Goal: Task Accomplishment & Management: Manage account settings

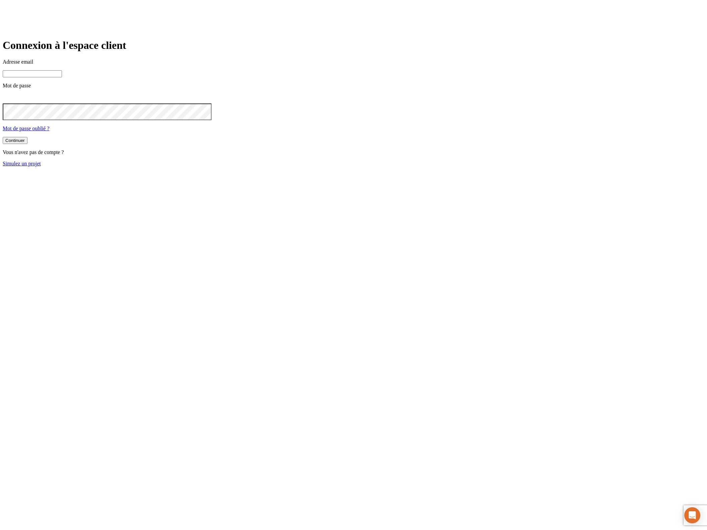
click at [62, 77] on input at bounding box center [32, 73] width 59 height 7
type input "j"
paste input "[DOMAIN_NAME][PERSON_NAME][EMAIL_ADDRESS][DOMAIN_NAME]"
type input "[PERSON_NAME][DOMAIN_NAME][EMAIL_ADDRESS][DOMAIN_NAME]"
click at [3, 137] on button "Continuer" at bounding box center [15, 140] width 25 height 7
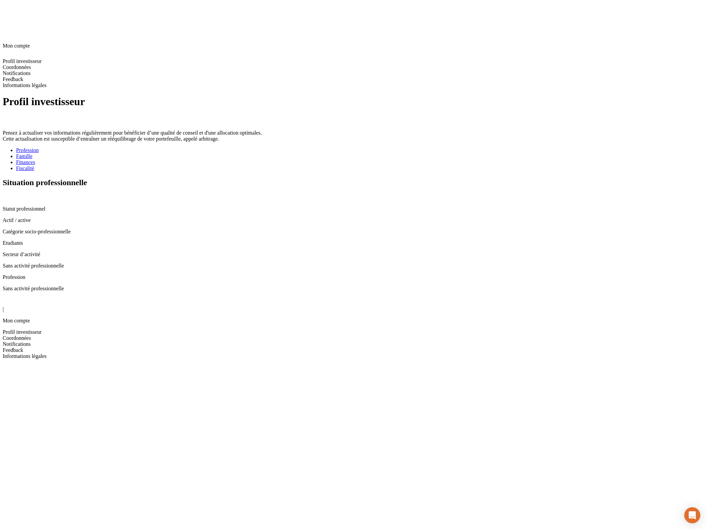
click at [8, 194] on icon at bounding box center [5, 196] width 5 height 5
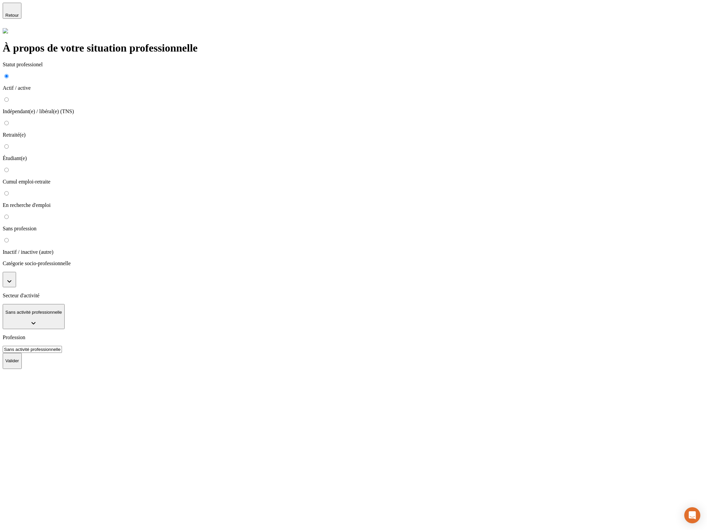
click at [196, 108] on p "Indépendant(e) / libéral(e) (TNS)" at bounding box center [353, 111] width 701 height 6
click at [9, 97] on input "Indépendant(e) / libéral(e) (TNS)" at bounding box center [6, 99] width 4 height 4
radio input "true"
click at [16, 272] on button "button" at bounding box center [9, 279] width 13 height 15
click at [230, 304] on li "Artisans" at bounding box center [360, 307] width 688 height 6
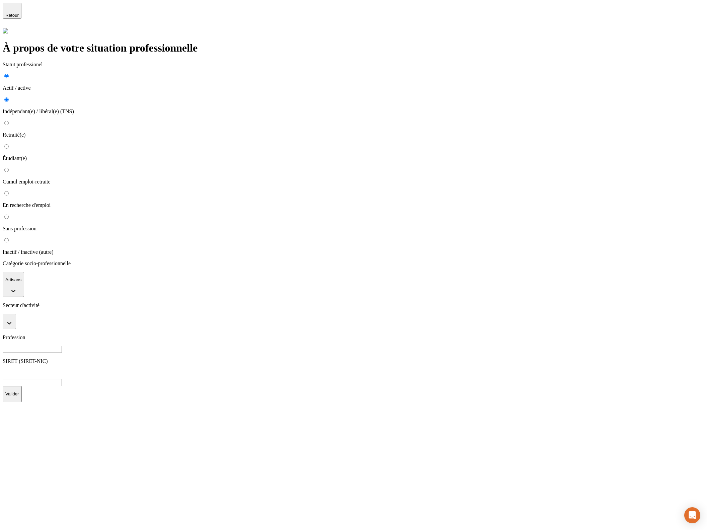
click at [16, 313] on button "button" at bounding box center [9, 320] width 13 height 15
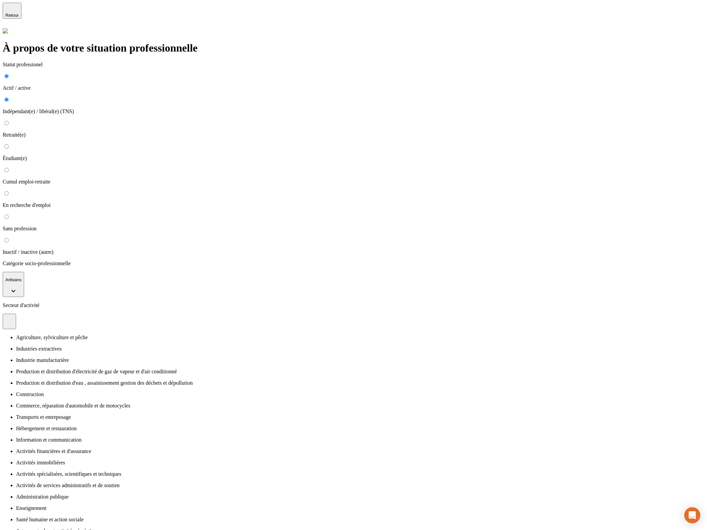
click at [222, 346] on li "Industries extractives" at bounding box center [360, 349] width 688 height 6
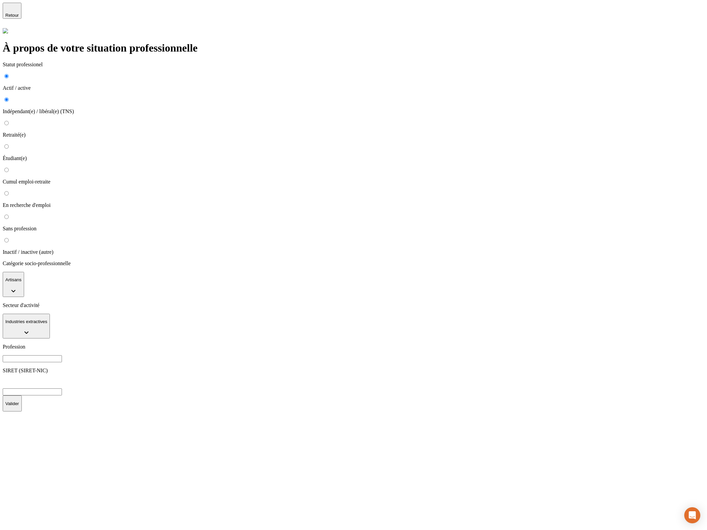
click at [62, 355] on input at bounding box center [32, 358] width 59 height 7
type input "cfesgrsh"
click at [62, 388] on input at bounding box center [32, 391] width 59 height 7
paste input "362 521 879 00034"
click at [22, 395] on button "Valider" at bounding box center [12, 403] width 19 height 16
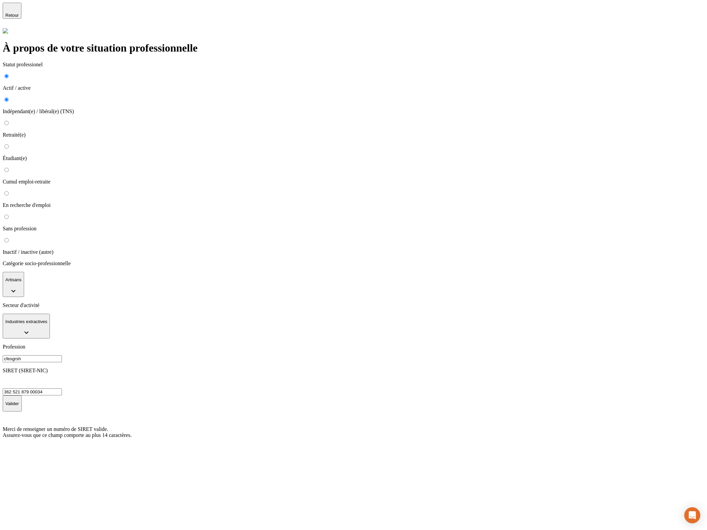
click at [62, 388] on input "362 521 879 00034" at bounding box center [32, 391] width 59 height 7
type input "36252187900034"
click at [19, 401] on p "Valider" at bounding box center [12, 403] width 14 height 5
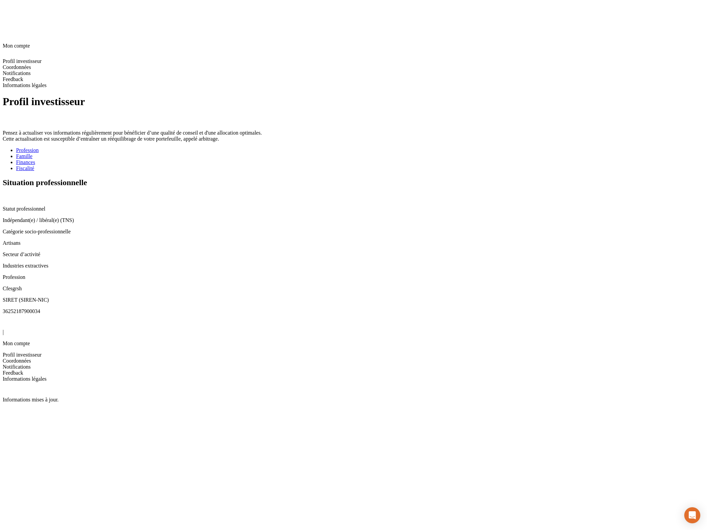
click at [215, 153] on div "Famille" at bounding box center [360, 156] width 688 height 6
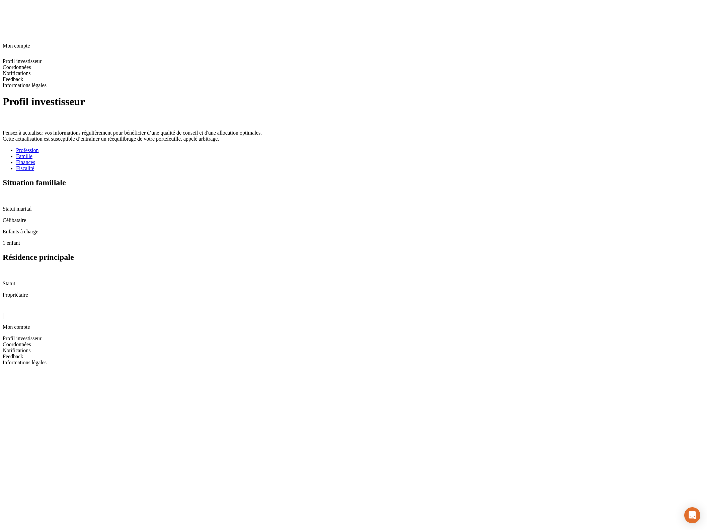
click at [8, 194] on icon at bounding box center [5, 196] width 5 height 5
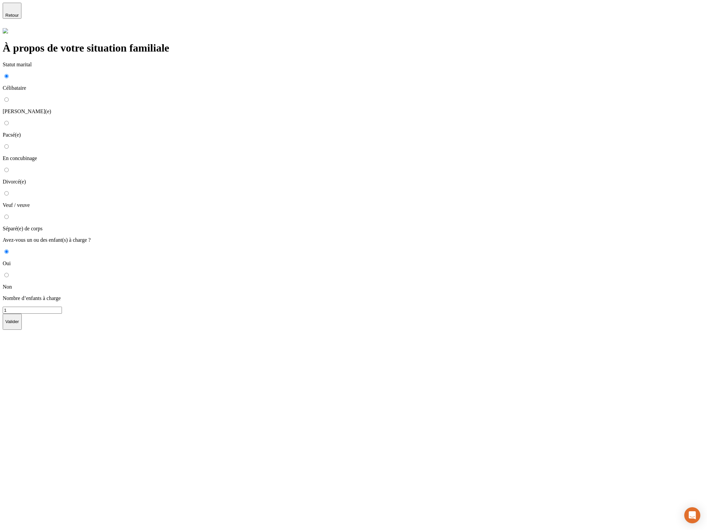
click at [205, 108] on p "Marié(e)" at bounding box center [353, 111] width 701 height 6
click at [9, 97] on input "Marié(e)" at bounding box center [6, 99] width 4 height 4
radio input "true"
click at [16, 255] on button "button" at bounding box center [9, 262] width 13 height 15
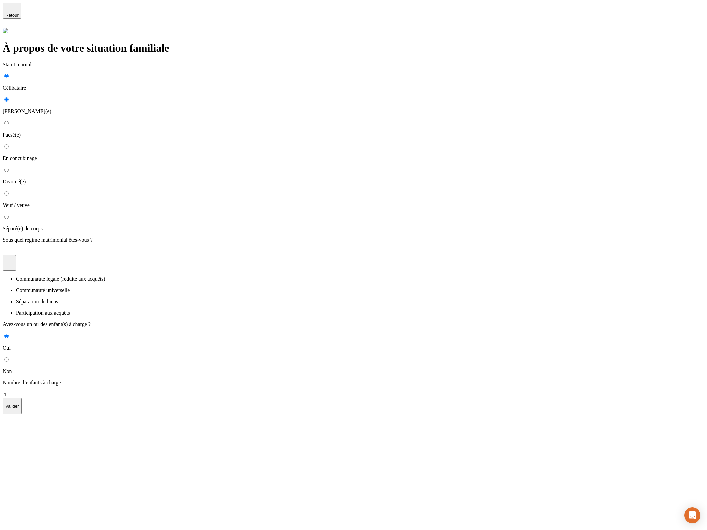
click at [220, 287] on p "Communauté universelle" at bounding box center [360, 290] width 688 height 6
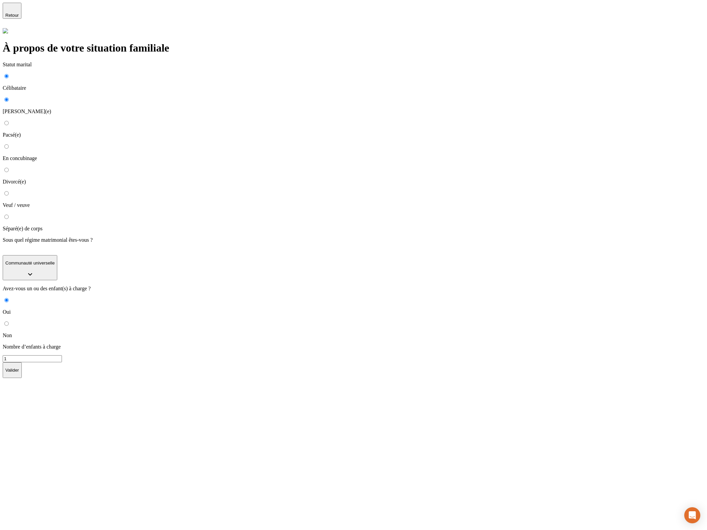
click at [19, 367] on p "Valider" at bounding box center [12, 369] width 14 height 5
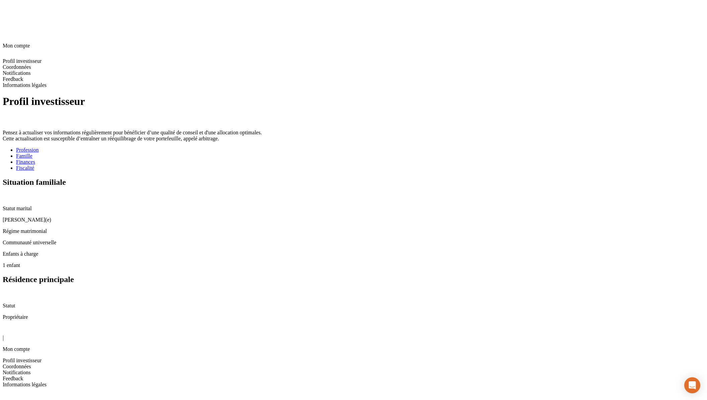
click at [253, 159] on div "Finances" at bounding box center [360, 162] width 688 height 6
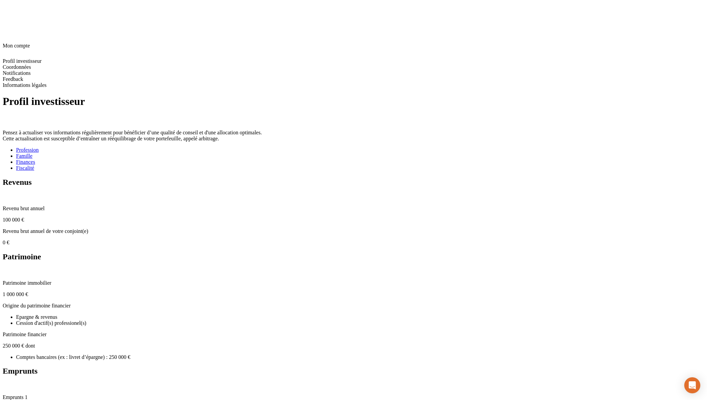
click at [8, 194] on icon at bounding box center [5, 196] width 5 height 5
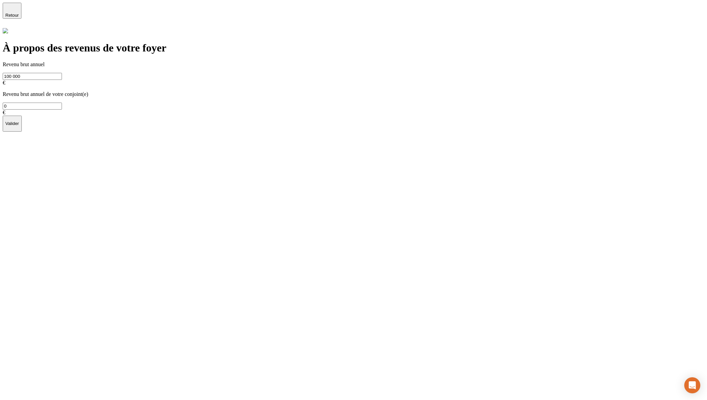
drag, startPoint x: 384, startPoint y: 74, endPoint x: 372, endPoint y: 75, distance: 11.8
click at [62, 103] on input "0" at bounding box center [32, 106] width 59 height 7
type input "50 000"
click at [19, 121] on p "Valider" at bounding box center [12, 123] width 14 height 5
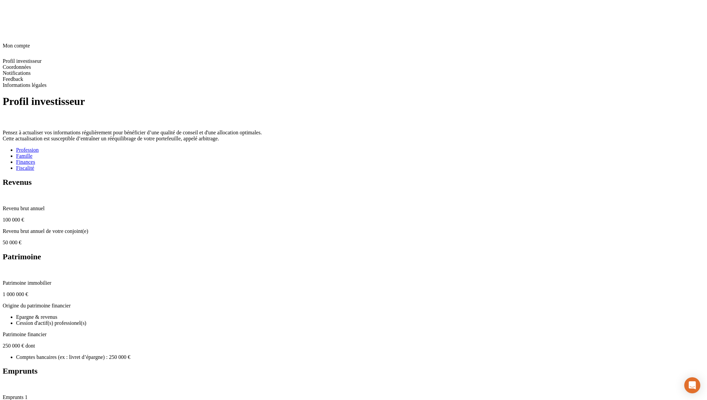
click at [8, 268] on icon at bounding box center [5, 270] width 5 height 5
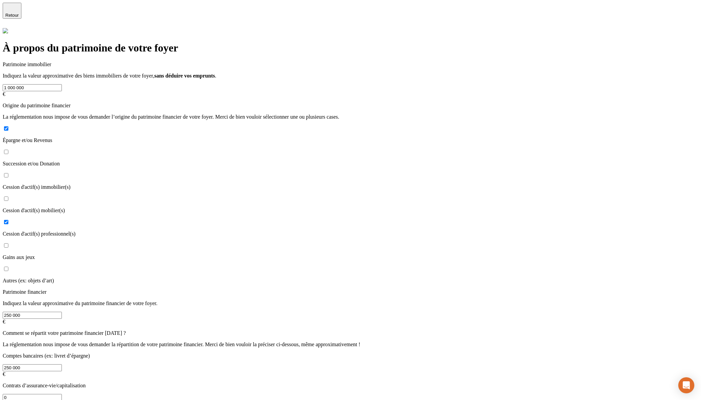
drag, startPoint x: 196, startPoint y: 86, endPoint x: 180, endPoint y: 85, distance: 16.4
click at [62, 85] on input "1 000 000" at bounding box center [32, 87] width 59 height 7
type input "500 000"
click at [203, 161] on p "Succession et/ou Donation" at bounding box center [351, 164] width 696 height 6
click at [8, 150] on input "Succession et/ou Donation" at bounding box center [6, 152] width 4 height 4
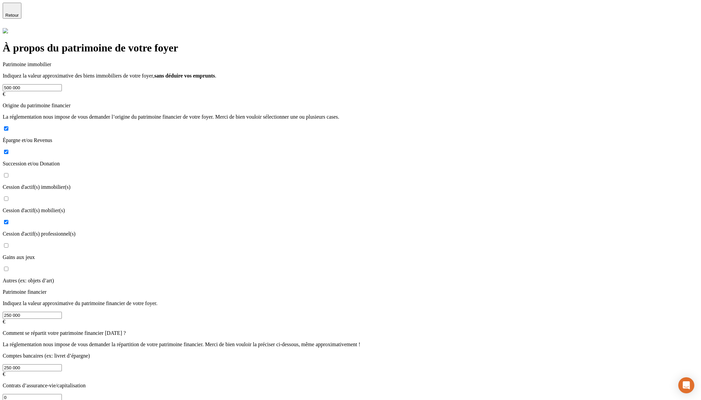
checkbox input "true"
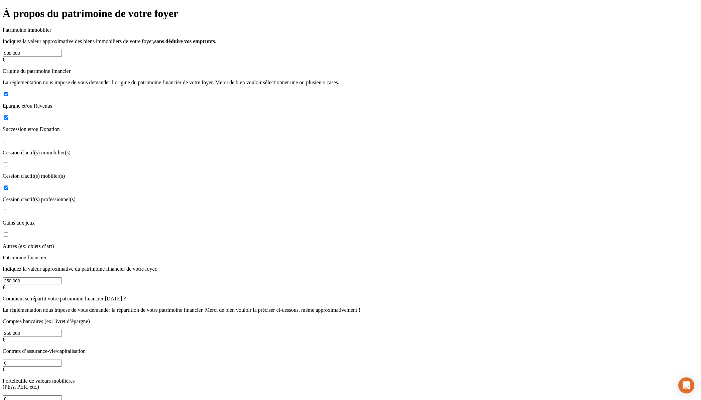
scroll to position [34, 0]
drag, startPoint x: 193, startPoint y: 283, endPoint x: 188, endPoint y: 284, distance: 5.1
click at [62, 330] on input "250 000" at bounding box center [32, 333] width 59 height 7
type input "350 000"
drag, startPoint x: 206, startPoint y: 330, endPoint x: 187, endPoint y: 328, distance: 18.4
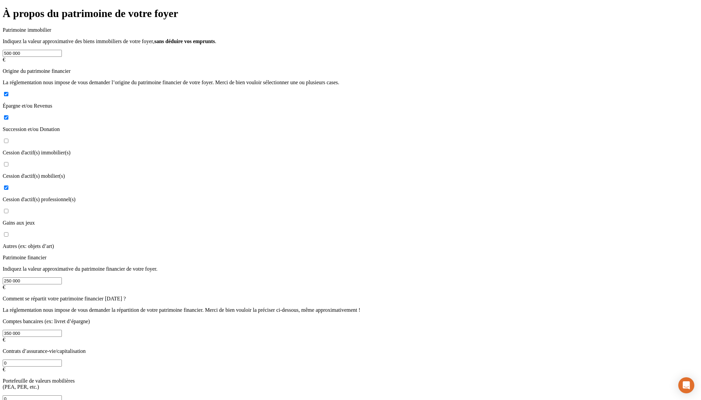
click at [62, 396] on input "0" at bounding box center [32, 399] width 59 height 7
type input "100 000"
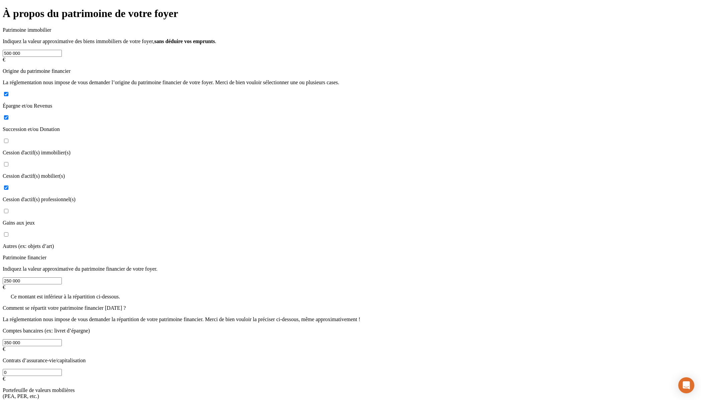
drag, startPoint x: 193, startPoint y: 293, endPoint x: 189, endPoint y: 293, distance: 3.7
click at [62, 340] on input "350 000" at bounding box center [32, 343] width 59 height 7
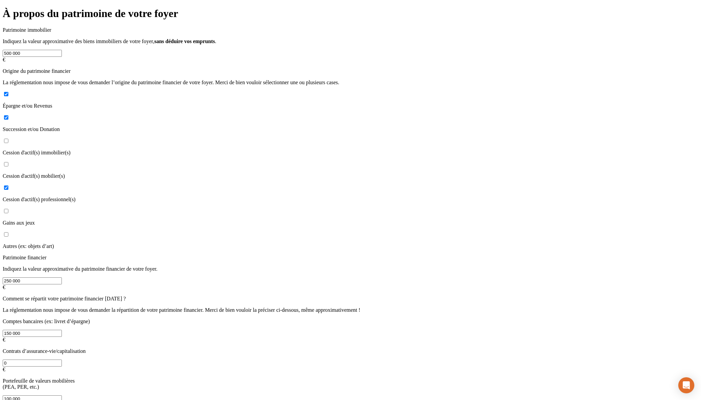
type input "150 000"
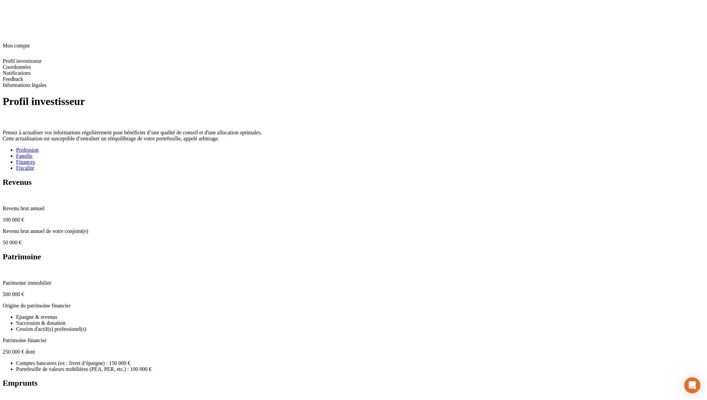
click at [286, 165] on div "Fiscalité" at bounding box center [360, 168] width 688 height 6
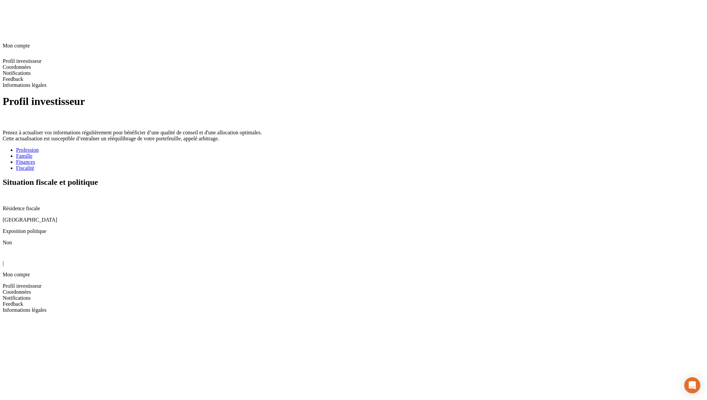
click at [8, 194] on icon at bounding box center [5, 196] width 5 height 5
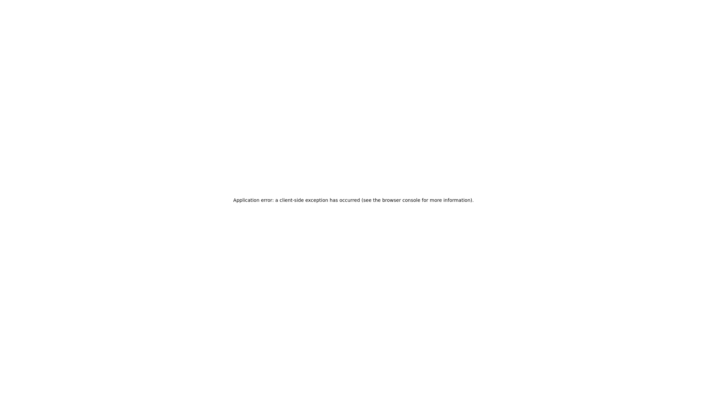
click at [347, 246] on div "Application error: a client-side exception has occurred (see the browser consol…" at bounding box center [353, 200] width 707 height 400
click at [262, 294] on div "Application error: a client-side exception has occurred (see the browser consol…" at bounding box center [353, 200] width 707 height 400
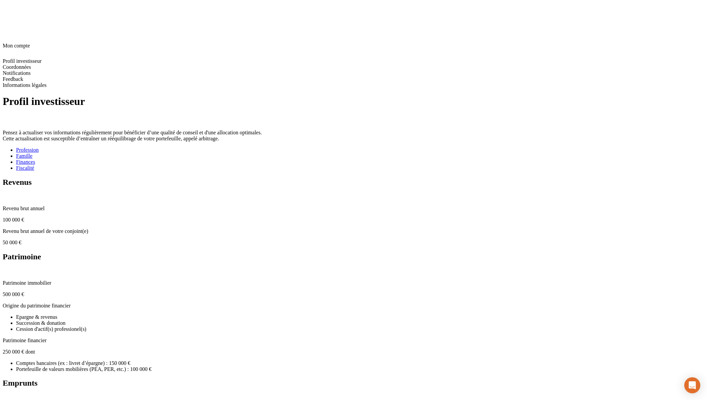
click at [288, 165] on div "Fiscalité" at bounding box center [360, 168] width 688 height 6
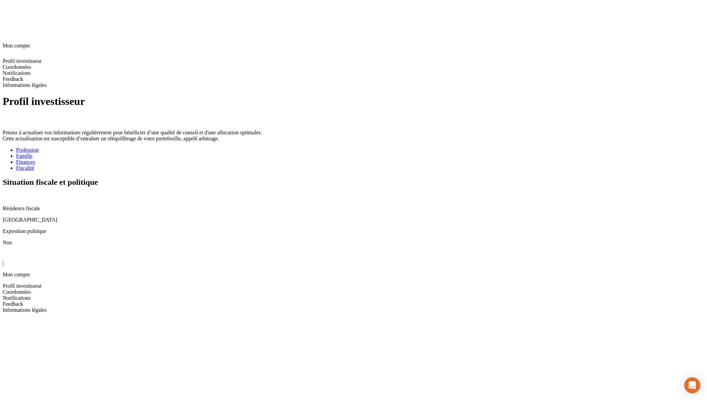
click at [7, 194] on icon at bounding box center [5, 196] width 4 height 4
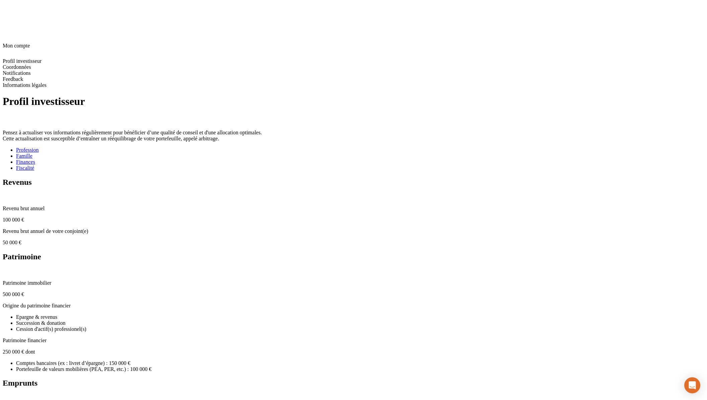
click at [286, 165] on div "Fiscalité" at bounding box center [360, 168] width 688 height 6
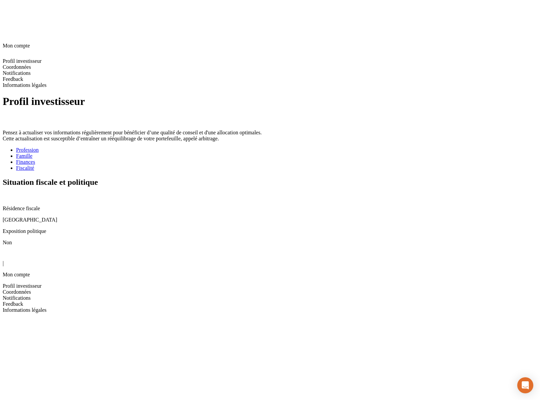
click at [11, 251] on icon at bounding box center [7, 255] width 8 height 8
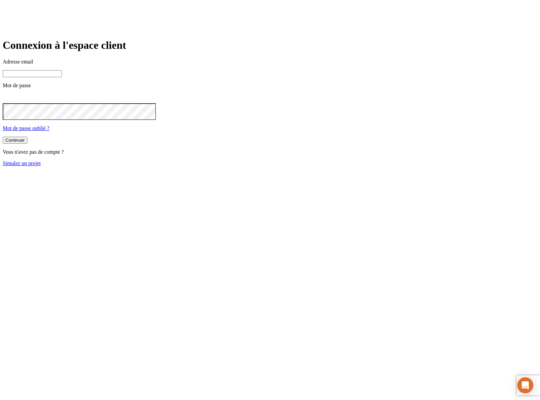
click at [62, 77] on input at bounding box center [32, 73] width 59 height 7
type input "j"
paste input "[DOMAIN_NAME][PERSON_NAME][EMAIL_ADDRESS][DOMAIN_NAME]"
type input "james.bond+442@nalo.fr"
click at [3, 137] on button "Continuer" at bounding box center [15, 140] width 25 height 7
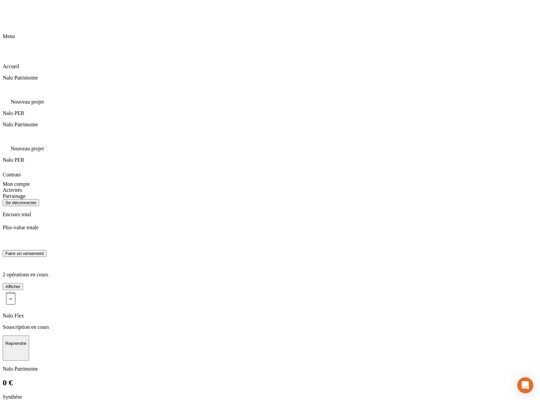
click at [142, 229] on div "Encours total Plus-value totale Faire un versement 2 opérations en cours Affich…" at bounding box center [270, 341] width 535 height 258
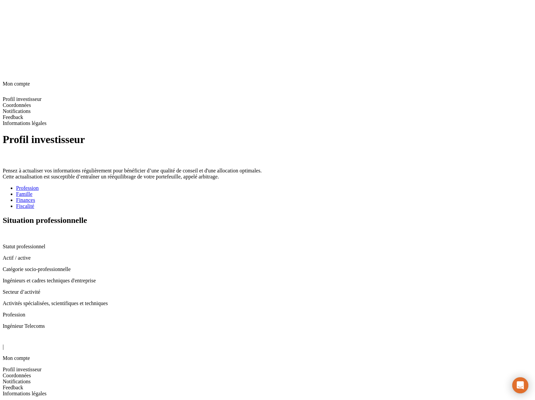
click at [243, 203] on li "Fiscalité" at bounding box center [274, 206] width 516 height 6
click at [244, 203] on div "Fiscalité" at bounding box center [274, 206] width 516 height 6
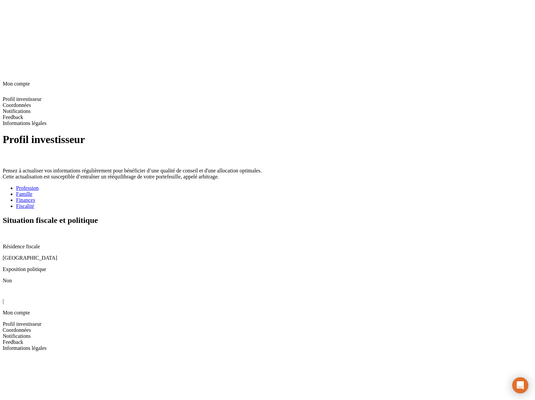
click at [8, 232] on icon at bounding box center [5, 234] width 5 height 5
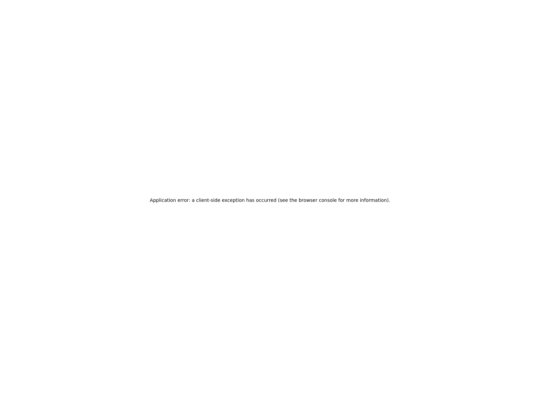
click at [231, 318] on div "Application error: a client-side exception has occurred (see the browser consol…" at bounding box center [270, 200] width 540 height 400
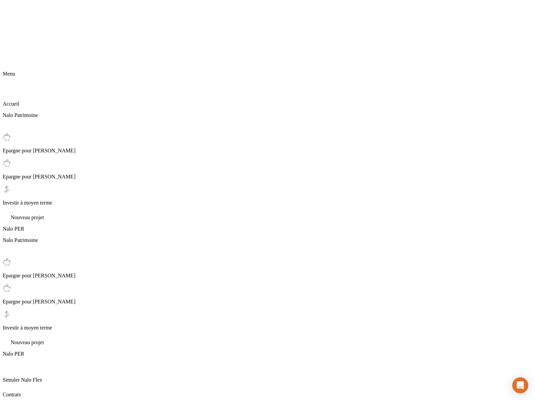
scroll to position [38, 0]
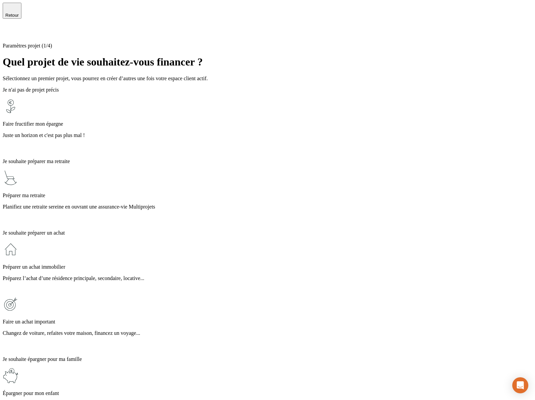
click at [11, 28] on icon at bounding box center [7, 32] width 8 height 8
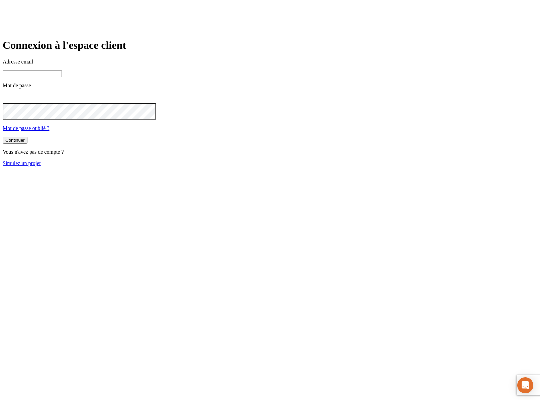
click at [62, 77] on input at bounding box center [32, 73] width 59 height 7
type input "j"
paste input "[DOMAIN_NAME][PERSON_NAME][EMAIL_ADDRESS][DOMAIN_NAME]"
type input "james.bond+36@nalo.fr"
click at [3, 137] on button "Continuer" at bounding box center [15, 140] width 25 height 7
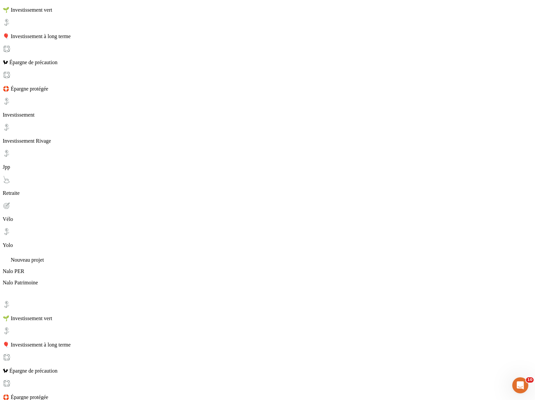
scroll to position [210, 0]
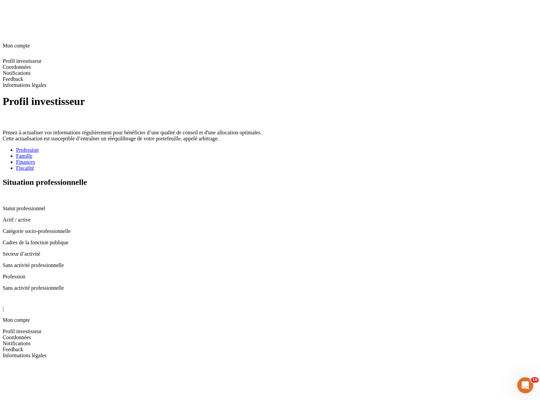
click at [259, 165] on div "Fiscalité" at bounding box center [276, 168] width 521 height 6
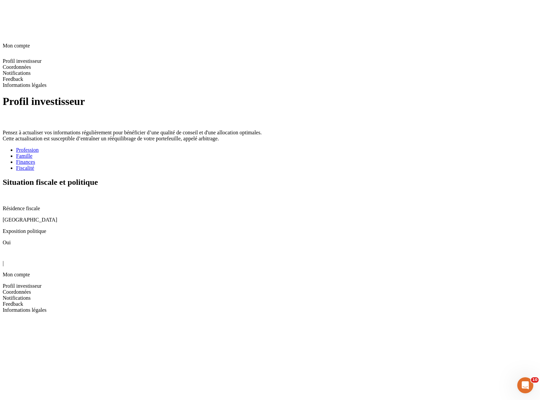
click at [8, 194] on icon at bounding box center [5, 196] width 5 height 5
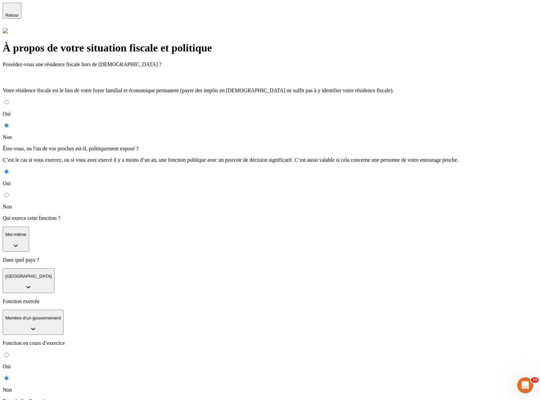
click at [19, 13] on span "Retour" at bounding box center [11, 15] width 13 height 5
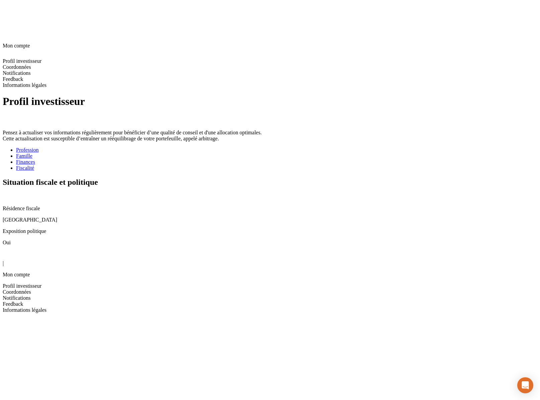
click at [10, 251] on icon at bounding box center [7, 255] width 8 height 8
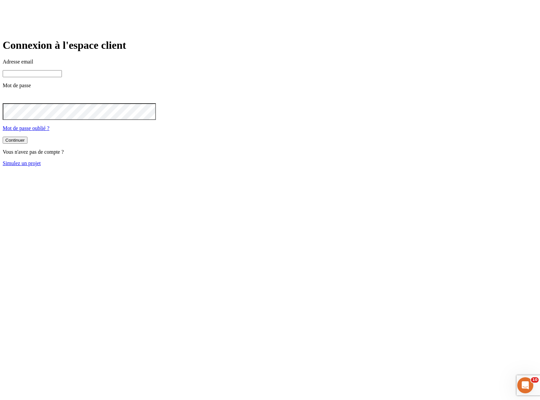
click at [62, 77] on input at bounding box center [32, 73] width 59 height 7
type input "j"
paste input "[DOMAIN_NAME][PERSON_NAME][EMAIL_ADDRESS][DOMAIN_NAME]"
type input "[PERSON_NAME][DOMAIN_NAME][EMAIL_ADDRESS][DOMAIN_NAME]"
click at [3, 137] on button "Continuer" at bounding box center [15, 140] width 25 height 7
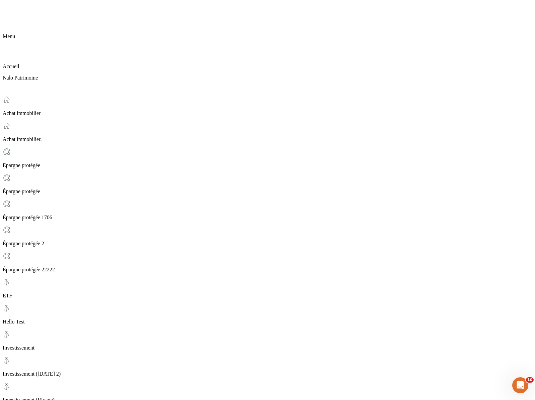
scroll to position [66, 0]
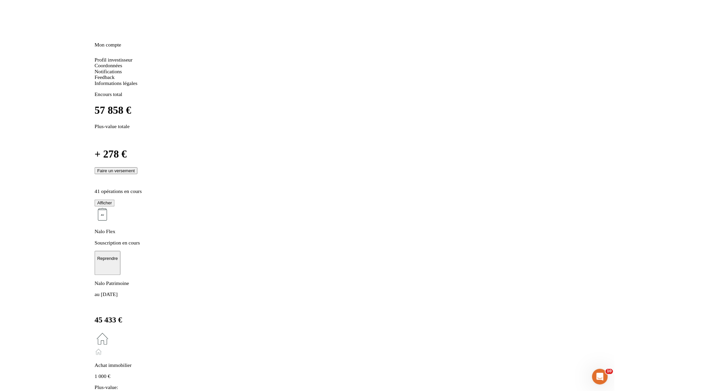
scroll to position [0, 0]
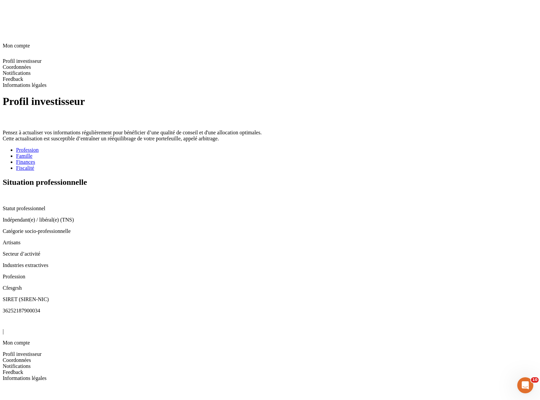
click at [254, 165] on div "Fiscalité" at bounding box center [276, 168] width 521 height 6
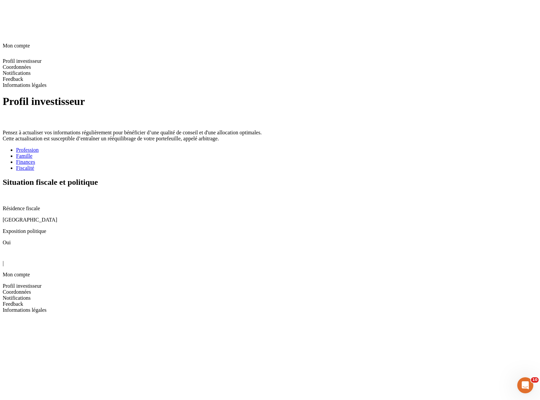
click at [7, 194] on icon at bounding box center [5, 196] width 4 height 4
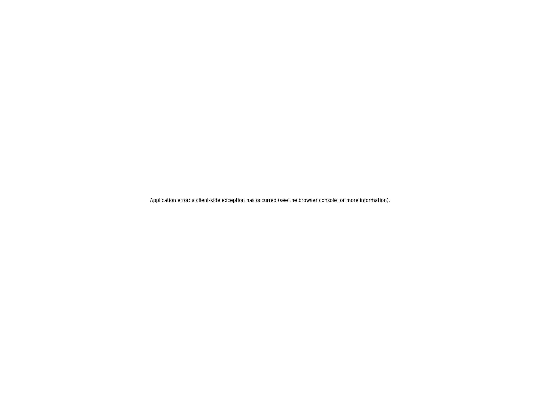
click at [177, 188] on div "Application error: a client-side exception has occurred (see the browser consol…" at bounding box center [270, 200] width 540 height 400
click at [189, 267] on div "Application error: a client-side exception has occurred (see the browser consol…" at bounding box center [270, 200] width 540 height 400
click at [401, 144] on div "Application error: a client-side exception has occurred (see the browser consol…" at bounding box center [270, 200] width 540 height 400
click at [192, 82] on div "Application error: a client-side exception has occurred (see the browser consol…" at bounding box center [270, 200] width 540 height 400
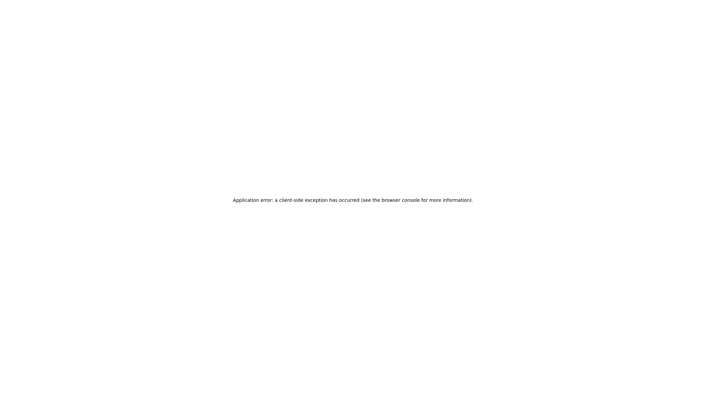
click at [438, 109] on div "Application error: a client-side exception has occurred (see the browser consol…" at bounding box center [353, 200] width 706 height 400
